Goal: Check status: Check status

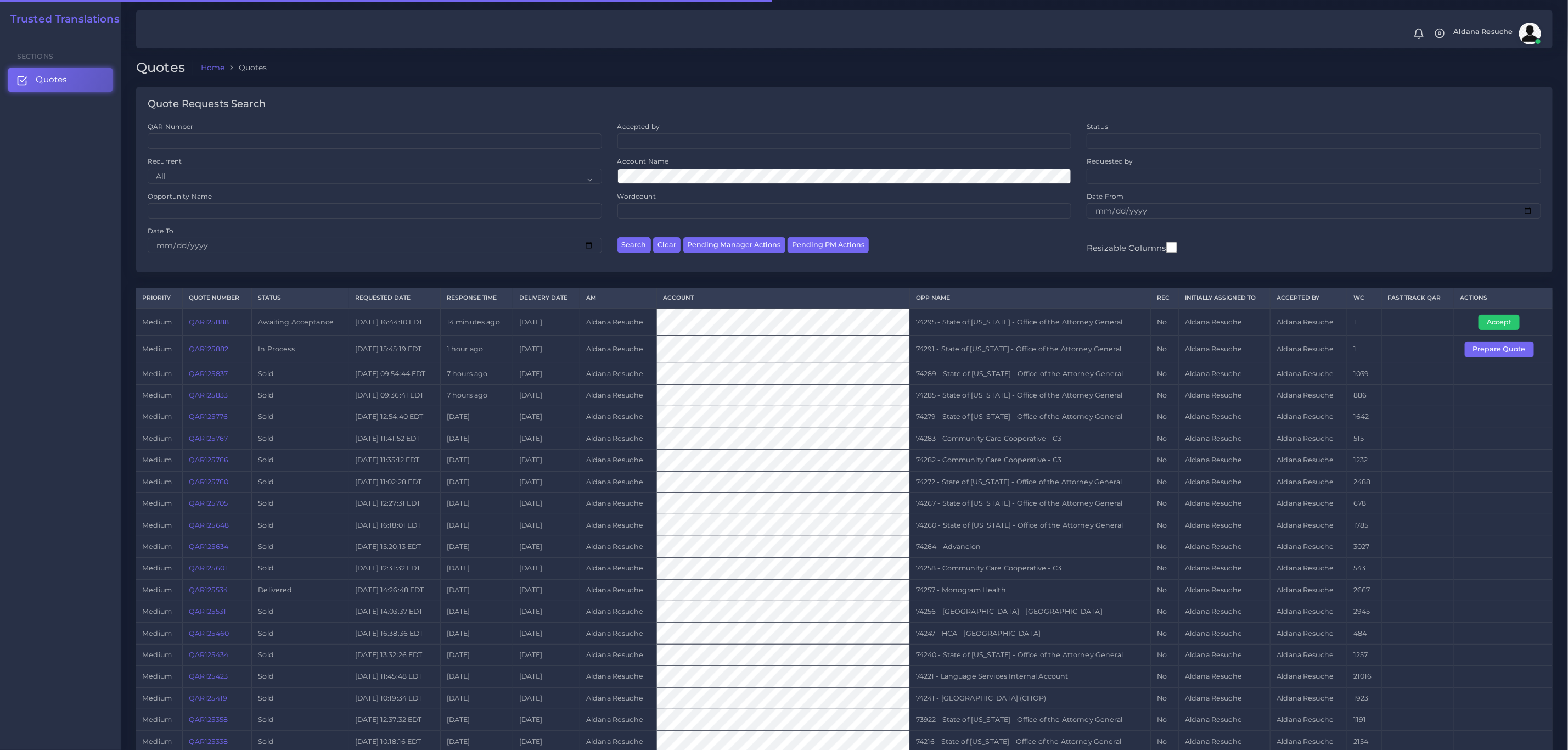
click at [1501, 315] on td "Accept" at bounding box center [1503, 322] width 98 height 28
click at [1495, 320] on button "Accept" at bounding box center [1499, 322] width 41 height 15
click at [959, 328] on td "74295 - State of [US_STATE] - Office of the Attorney General" at bounding box center [1030, 322] width 241 height 28
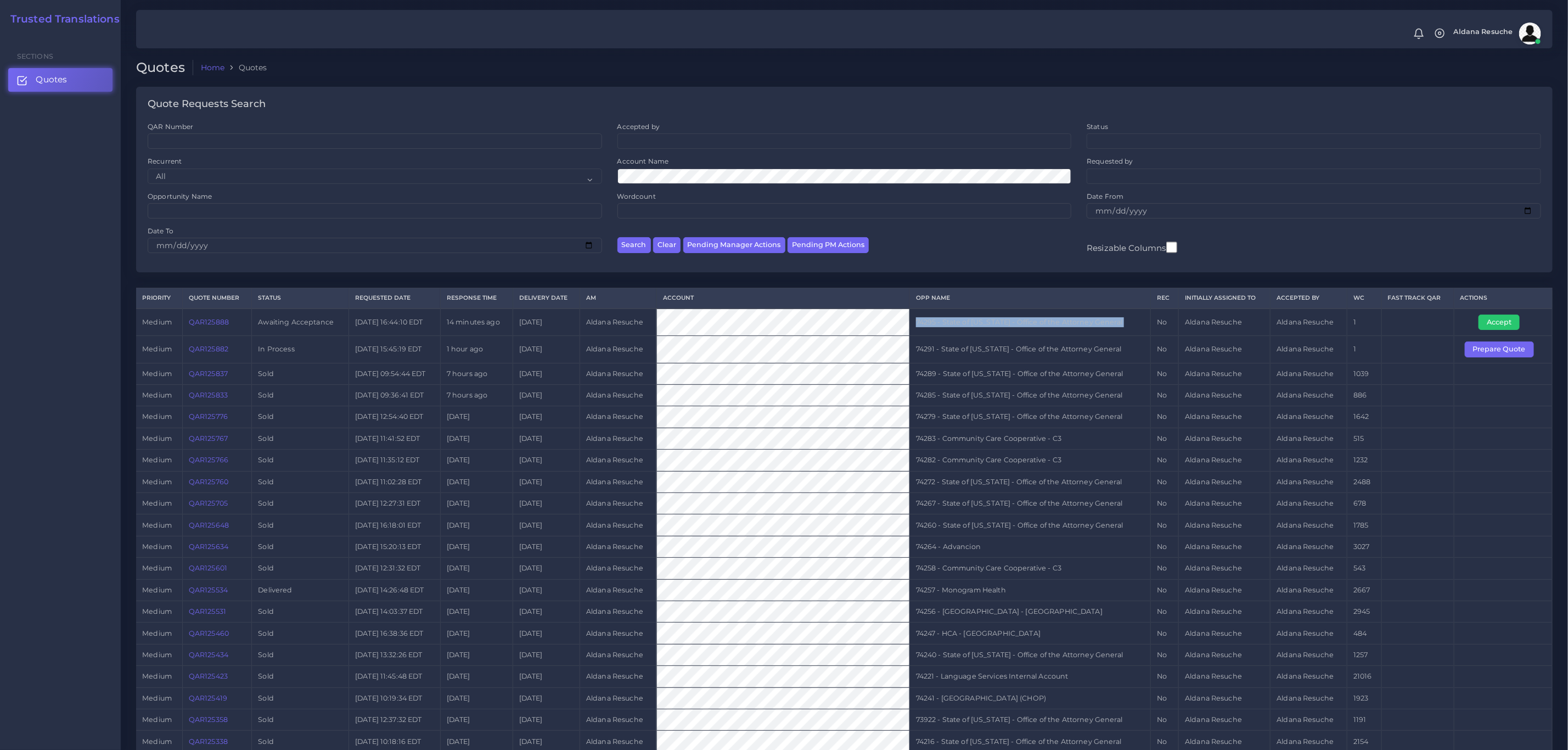
click at [959, 328] on td "74295 - State of [US_STATE] - Office of the Attorney General" at bounding box center [1030, 322] width 241 height 28
copy tr "74295 - State of [US_STATE] - Office of the Attorney General"
